Goal: Register for event/course

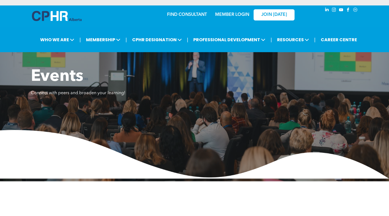
scroll to position [491, 0]
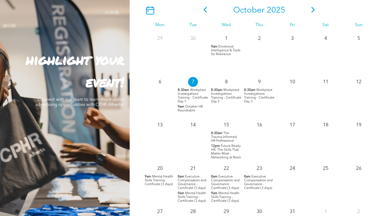
click at [216, 97] on span "Workplace Investigations Training - Certificate Day 2" at bounding box center [226, 95] width 30 height 15
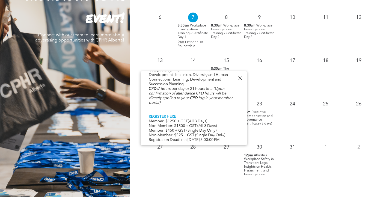
scroll to position [573, 0]
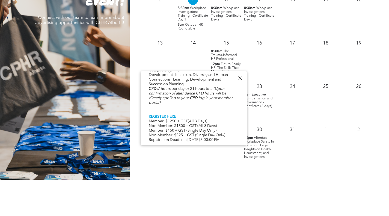
click at [239, 80] on div at bounding box center [239, 77] width 7 height 7
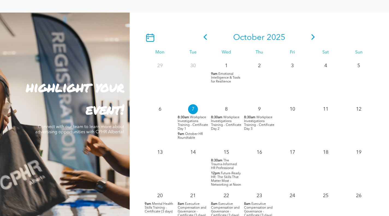
scroll to position [838, 0]
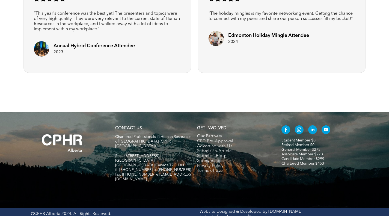
click at [213, 136] on span "Our Partners" at bounding box center [209, 136] width 25 height 5
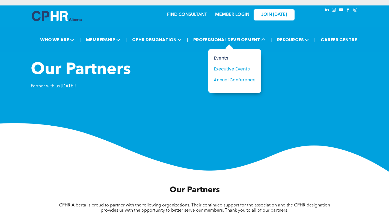
click at [224, 58] on div "Events" at bounding box center [232, 58] width 38 height 7
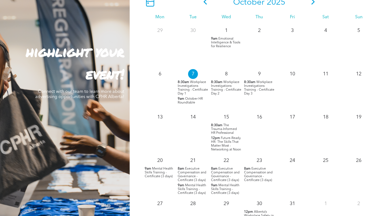
scroll to position [545, 0]
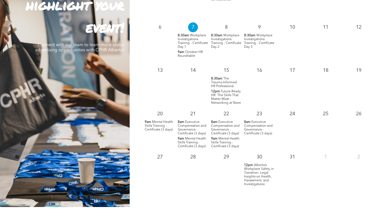
click at [221, 126] on span "Executive Compensation and Governance - Certificate (3 days)" at bounding box center [225, 127] width 29 height 15
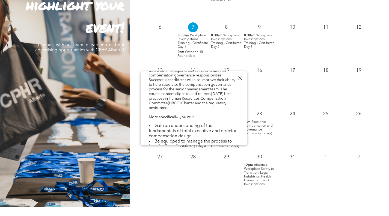
scroll to position [0, 0]
